Goal: Check status: Check status

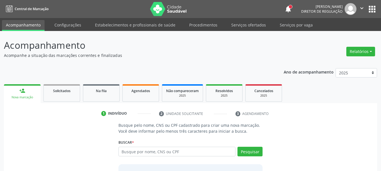
click at [144, 153] on input "text" at bounding box center [176, 152] width 117 height 10
click at [241, 25] on link "Serviços ofertados" at bounding box center [248, 25] width 43 height 10
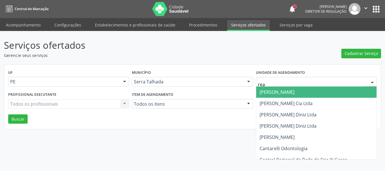
type input "reab"
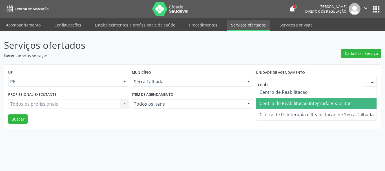
click at [329, 104] on span "Centro de Reabilitacao Integrada Reabilitar" at bounding box center [305, 103] width 91 height 6
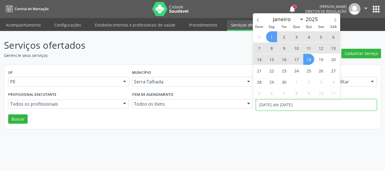
click at [291, 105] on input "[DATE] até [DATE]" at bounding box center [316, 104] width 121 height 11
click at [257, 21] on icon at bounding box center [258, 20] width 4 height 4
select select "7"
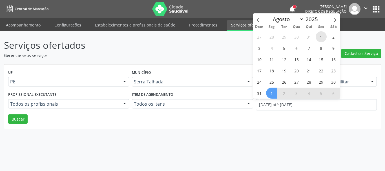
click at [320, 38] on span "1" at bounding box center [321, 36] width 11 height 11
type input "[DATE]"
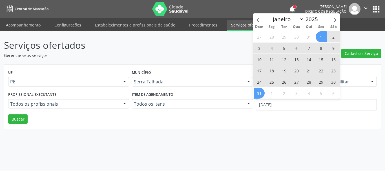
click at [263, 91] on span "31" at bounding box center [259, 93] width 11 height 11
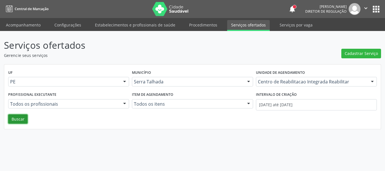
click at [20, 117] on button "Buscar" at bounding box center [17, 120] width 19 height 10
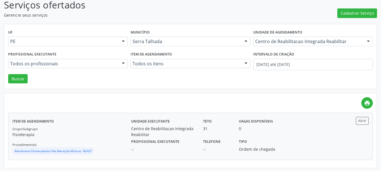
scroll to position [41, 0]
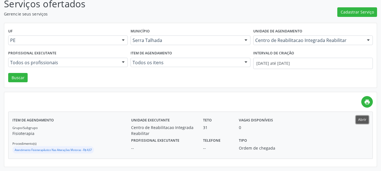
click at [366, 117] on button "Abrir" at bounding box center [362, 120] width 13 height 8
